Goal: Transaction & Acquisition: Subscribe to service/newsletter

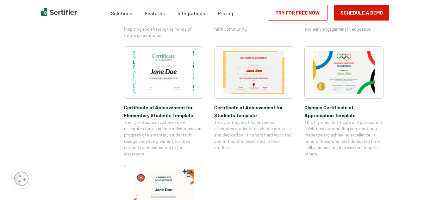
scroll to position [316, 0]
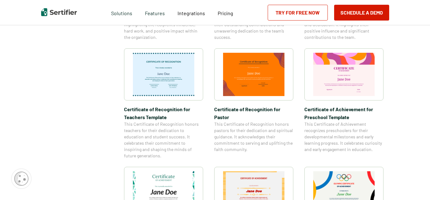
click at [297, 12] on link "Try for Free Now" at bounding box center [297, 13] width 60 height 16
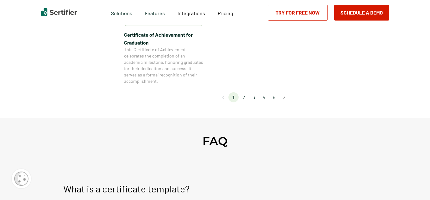
scroll to position [632, 0]
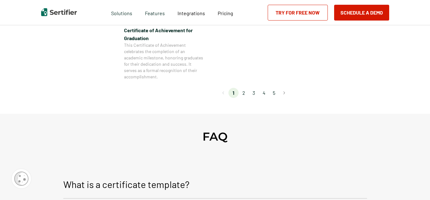
click at [248, 92] on li "2" at bounding box center [243, 93] width 10 height 10
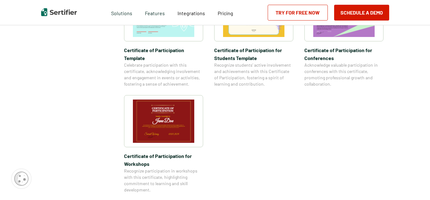
scroll to position [537, 0]
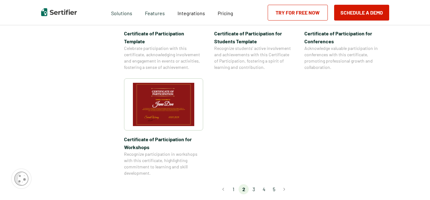
click at [255, 184] on li "3" at bounding box center [253, 189] width 10 height 10
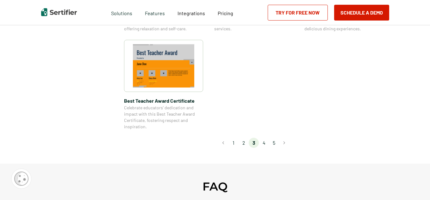
scroll to position [506, 0]
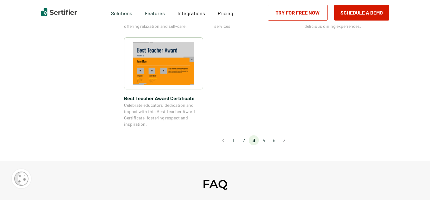
click at [265, 142] on li "4" at bounding box center [264, 140] width 10 height 10
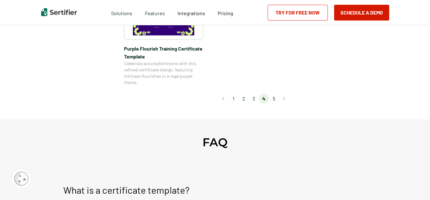
scroll to position [569, 0]
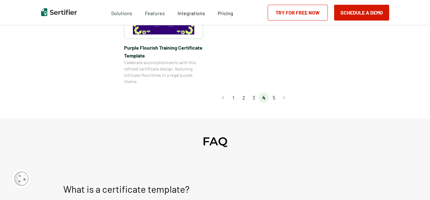
click at [273, 100] on li "5" at bounding box center [274, 98] width 10 height 10
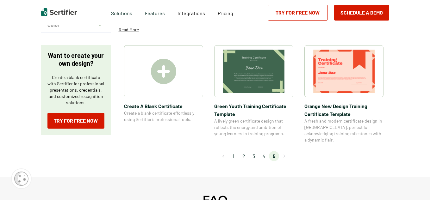
scroll to position [0, 0]
